Goal: Task Accomplishment & Management: Manage account settings

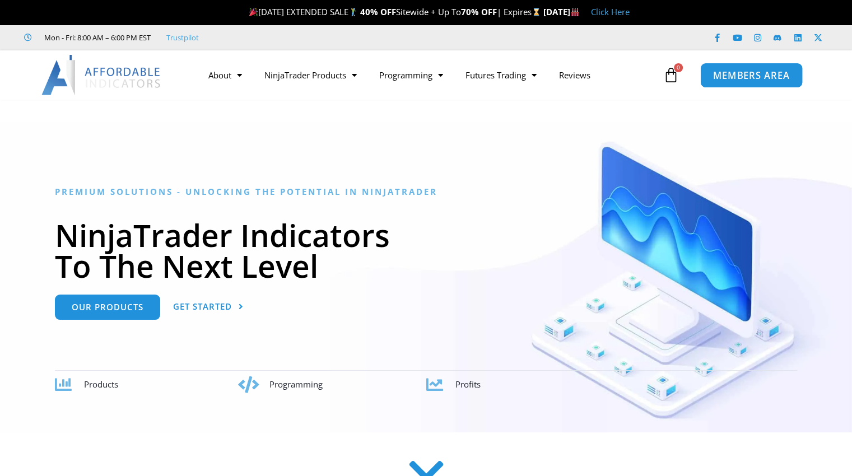
click at [735, 76] on span "MEMBERS AREA" at bounding box center [751, 76] width 77 height 10
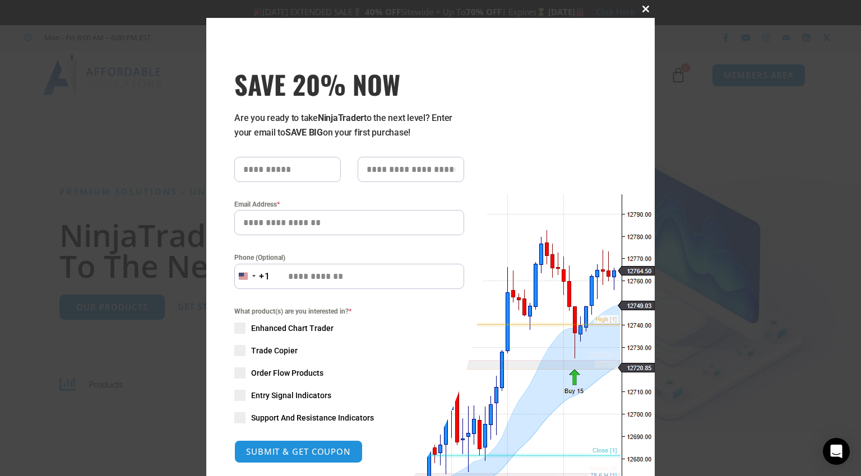
click at [639, 8] on span at bounding box center [646, 9] width 18 height 7
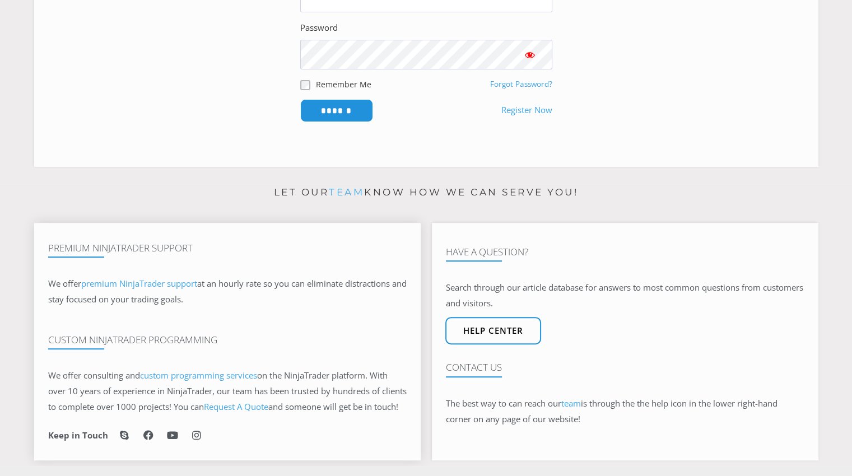
click at [377, 332] on div "Custom NinjaTrader Programming" at bounding box center [227, 334] width 359 height 22
type input "**********"
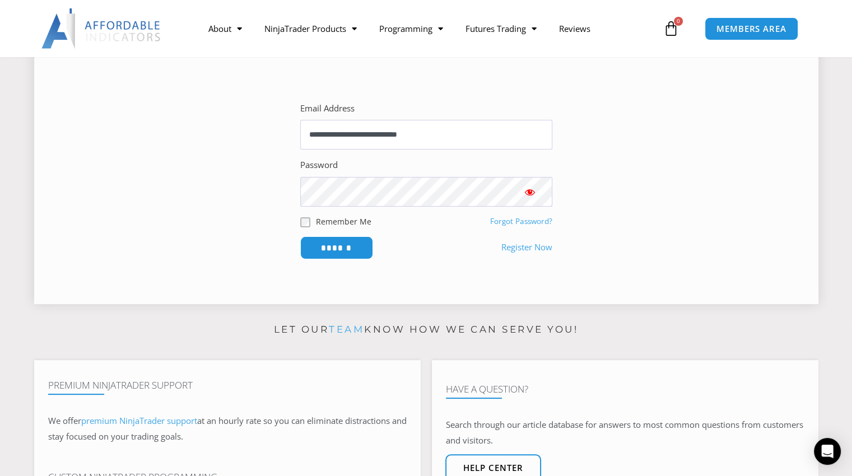
scroll to position [168, 0]
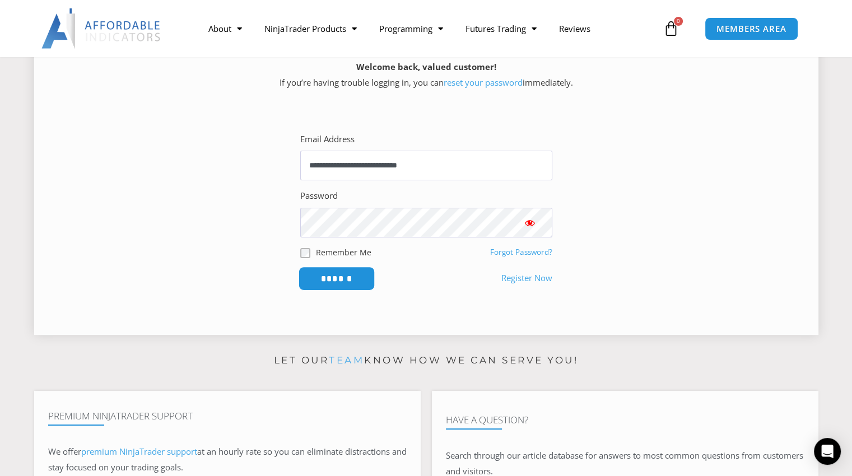
click at [345, 279] on input "******" at bounding box center [336, 279] width 77 height 24
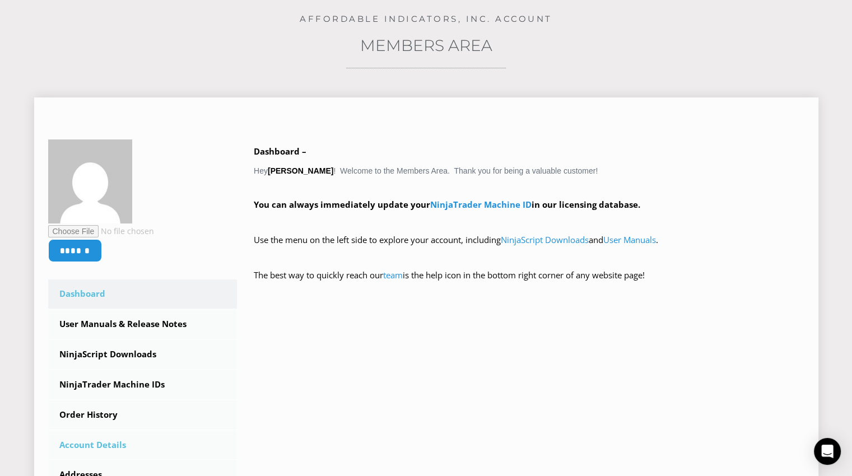
scroll to position [112, 0]
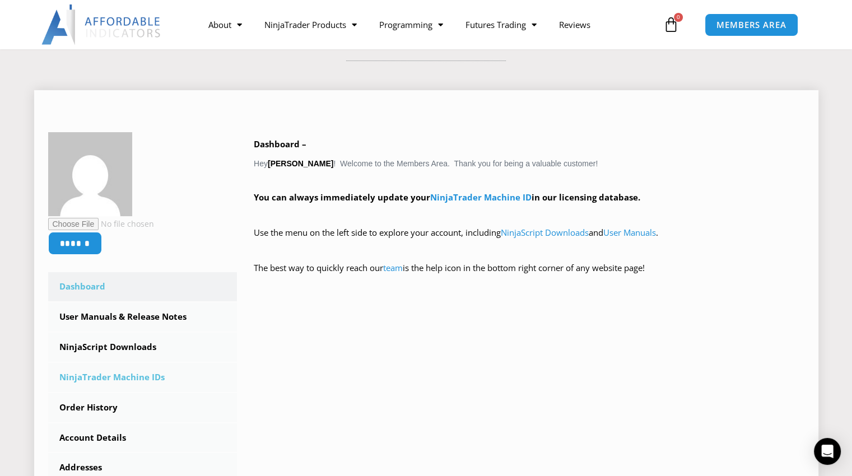
click at [125, 375] on link "NinjaTrader Machine IDs" at bounding box center [142, 377] width 189 height 29
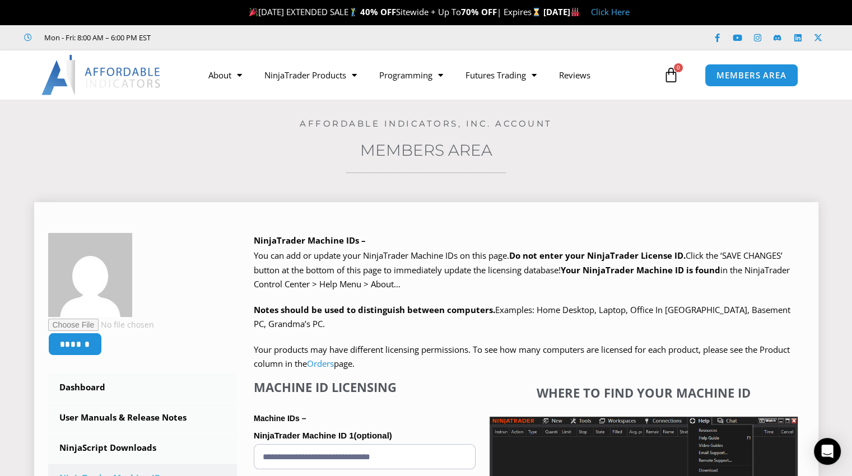
scroll to position [280, 0]
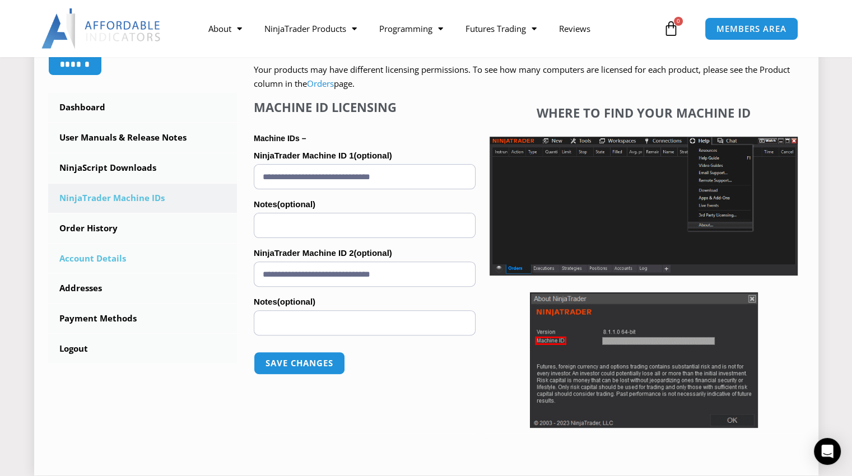
drag, startPoint x: 424, startPoint y: 272, endPoint x: 165, endPoint y: 254, distance: 259.0
click at [165, 254] on div "****** Dashboard Subscriptions User Manuals & Release Notes NinjaScript Downloa…" at bounding box center [426, 207] width 756 height 509
paste input "text"
type input "**********"
click at [300, 359] on button "Save changes" at bounding box center [300, 363] width 96 height 24
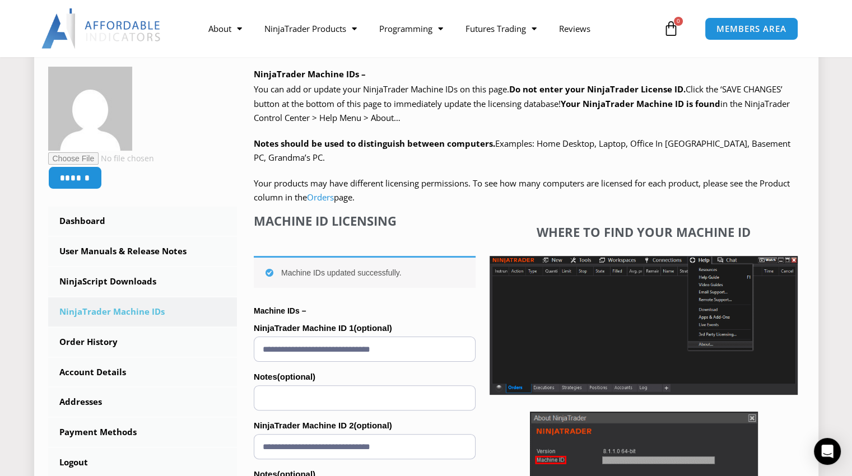
scroll to position [168, 0]
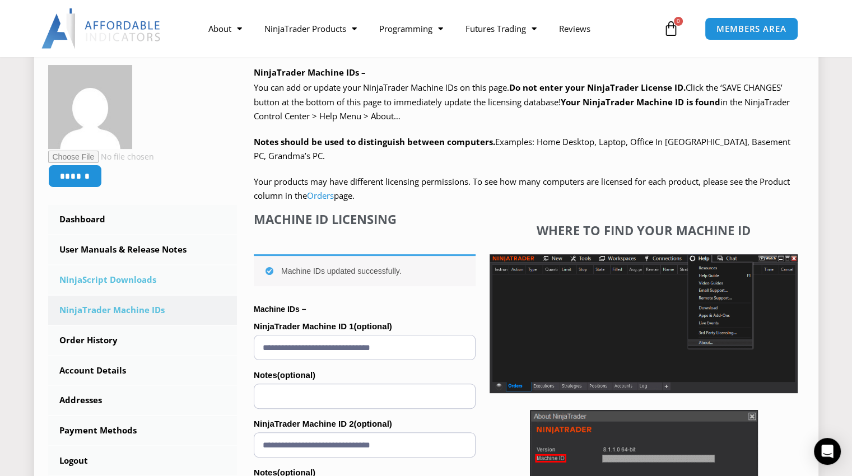
click at [131, 279] on link "NinjaScript Downloads" at bounding box center [142, 280] width 189 height 29
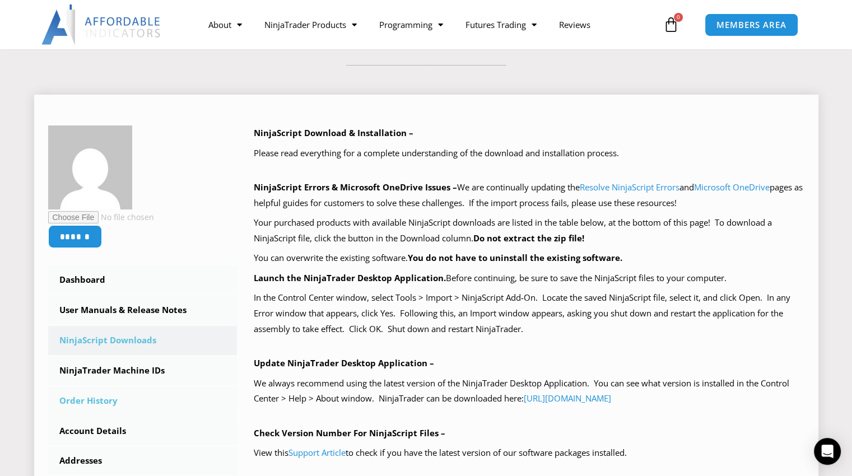
scroll to position [112, 0]
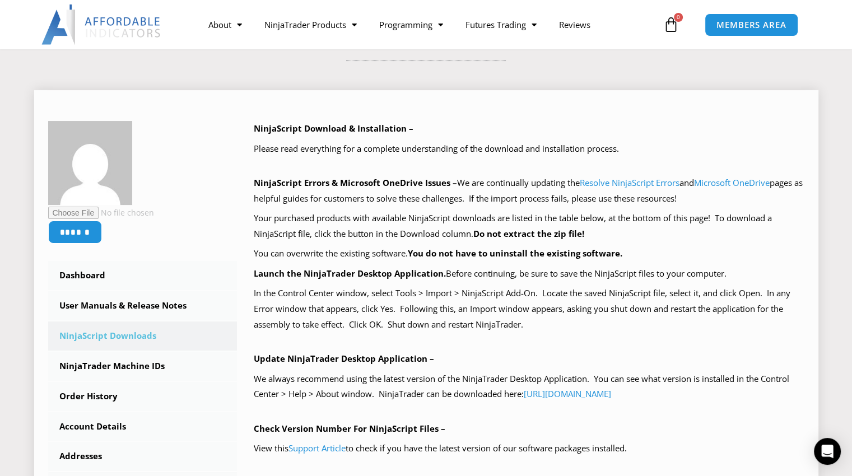
click at [130, 337] on link "NinjaScript Downloads" at bounding box center [142, 336] width 189 height 29
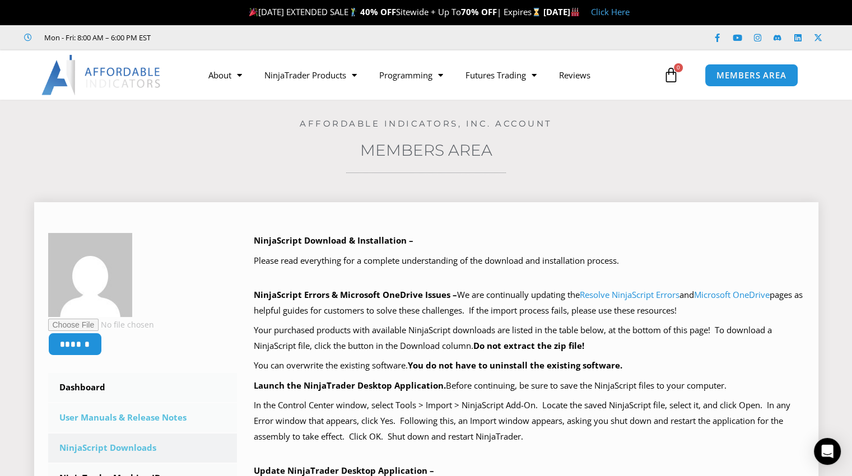
scroll to position [112, 0]
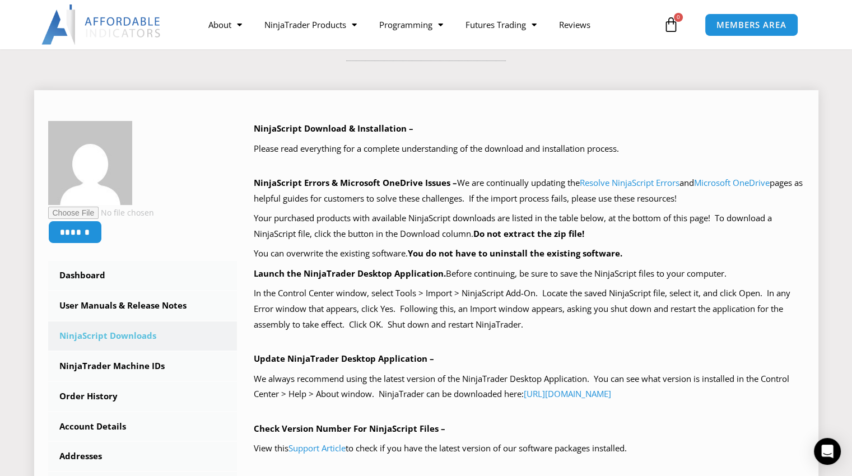
click at [122, 331] on link "NinjaScript Downloads" at bounding box center [142, 336] width 189 height 29
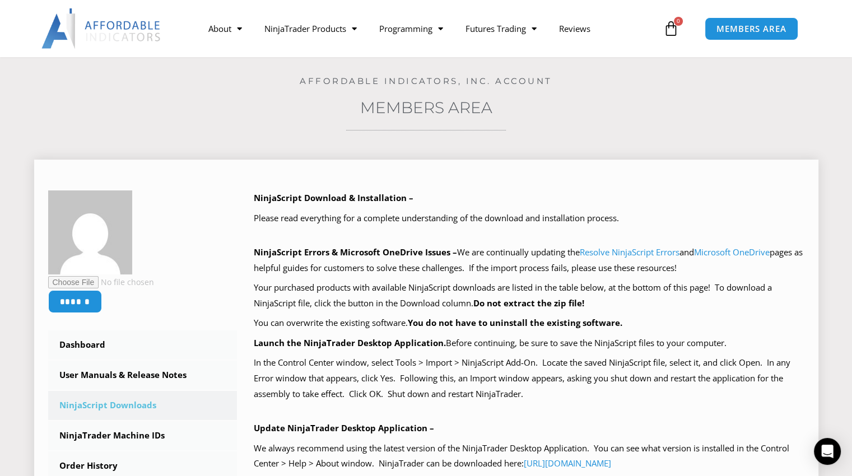
scroll to position [168, 0]
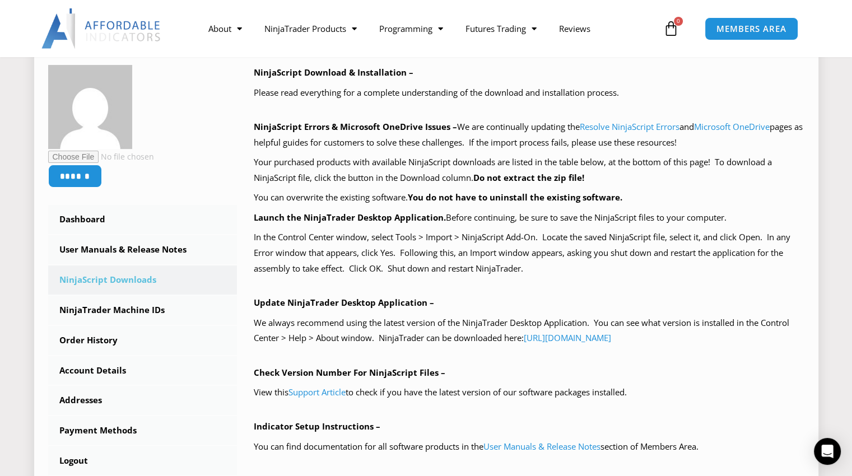
click at [112, 281] on link "NinjaScript Downloads" at bounding box center [142, 280] width 189 height 29
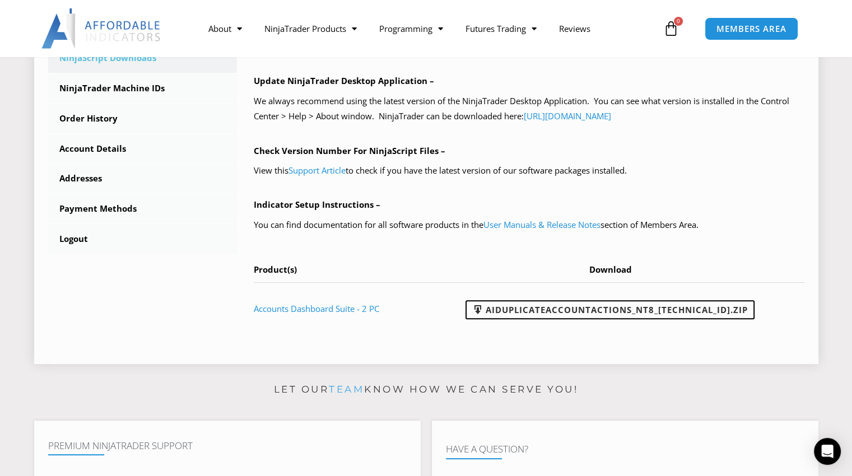
scroll to position [392, 0]
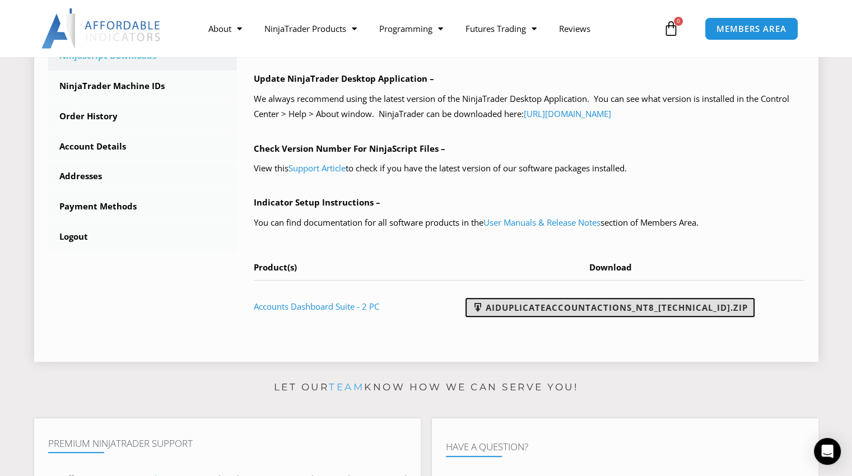
click at [653, 303] on link "AIDuplicateAccountActions_NT8_[TECHNICAL_ID].zip" at bounding box center [610, 307] width 289 height 19
